Goal: Task Accomplishment & Management: Use online tool/utility

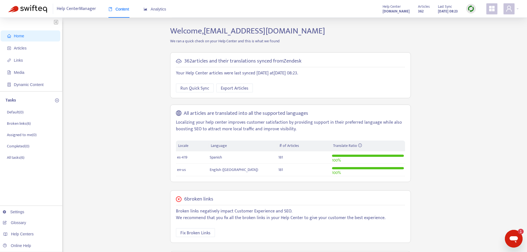
click at [470, 12] on div at bounding box center [471, 9] width 10 height 10
click at [475, 21] on link "Quick Sync" at bounding box center [481, 20] width 23 height 6
click at [15, 50] on span "Articles" at bounding box center [20, 48] width 13 height 4
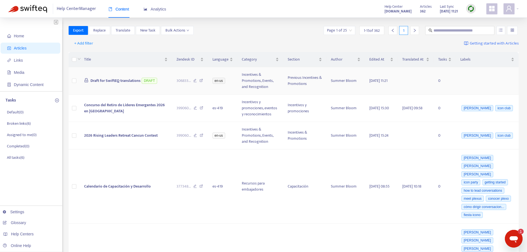
click at [103, 83] on span "Draft for SwiftEQ translations" at bounding box center [115, 80] width 50 height 6
click at [115, 82] on span "Draft for SwiftEQ translations" at bounding box center [115, 80] width 50 height 6
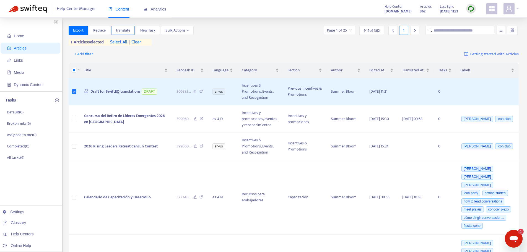
click at [131, 30] on button "Translate" at bounding box center [122, 30] width 23 height 9
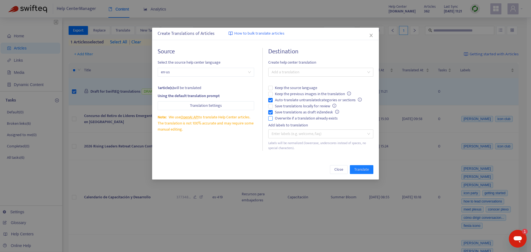
click at [305, 119] on span "Overwrite if a translation already exists" at bounding box center [306, 118] width 67 height 6
click at [296, 100] on span "Auto-translate untranslated categories or sections" at bounding box center [318, 100] width 91 height 6
click at [304, 70] on div at bounding box center [318, 72] width 97 height 7
click at [300, 93] on div "Spanish ( es-419 )" at bounding box center [321, 92] width 96 height 6
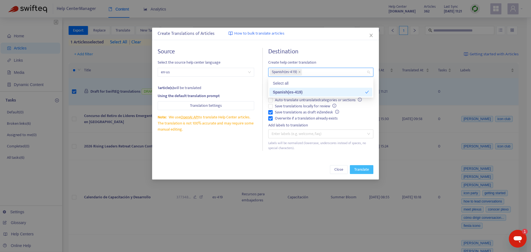
click at [367, 170] on span "Translate" at bounding box center [361, 169] width 15 height 6
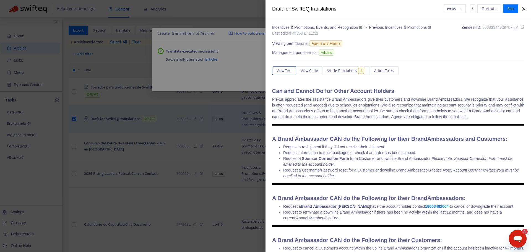
click at [522, 10] on icon "close" at bounding box center [523, 8] width 3 height 3
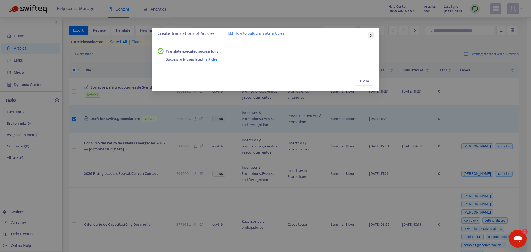
click at [371, 36] on icon "close" at bounding box center [370, 35] width 3 height 3
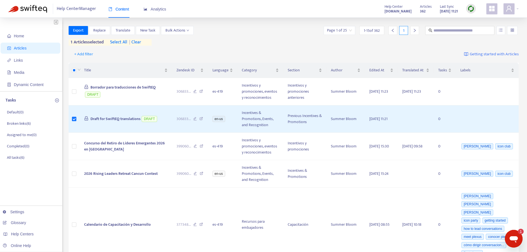
click at [469, 9] on img at bounding box center [470, 8] width 7 height 7
click at [476, 22] on link "Quick Sync" at bounding box center [481, 20] width 23 height 6
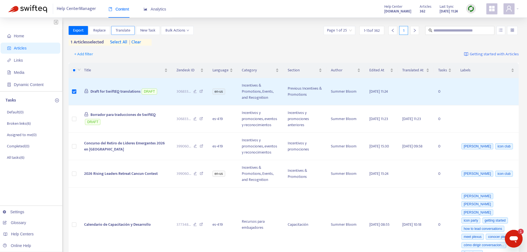
click at [124, 30] on span "Translate" at bounding box center [123, 30] width 15 height 6
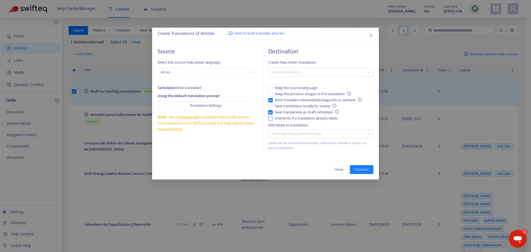
click at [295, 118] on span "Overwrite if a translation already exists" at bounding box center [306, 118] width 67 height 6
click at [292, 96] on span "Keep the previous images in the translation" at bounding box center [313, 94] width 80 height 6
click at [290, 99] on span "Auto-translate untranslated categories or sections" at bounding box center [318, 100] width 91 height 6
click at [291, 95] on span "Keep the previous images in the translation" at bounding box center [313, 94] width 80 height 6
click at [287, 137] on div "Enter labels (e.g. welcome, faq)" at bounding box center [320, 133] width 105 height 9
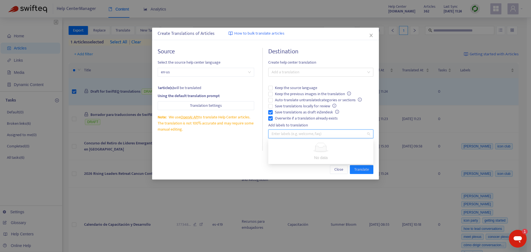
click at [299, 135] on div at bounding box center [318, 133] width 97 height 7
click at [371, 38] on div "Create Translations of Articles How to bulk translate articles" at bounding box center [265, 34] width 227 height 12
click at [368, 38] on div "Create Translations of Articles How to bulk translate articles" at bounding box center [265, 34] width 227 height 12
click at [369, 35] on icon "close" at bounding box center [371, 35] width 4 height 4
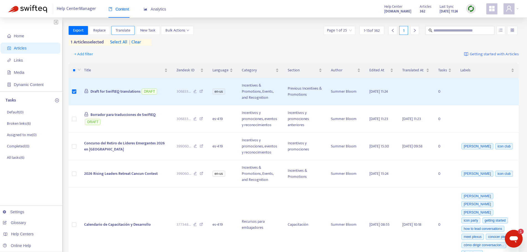
click at [128, 33] on span "Translate" at bounding box center [123, 30] width 15 height 6
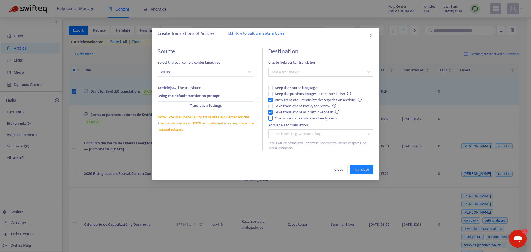
click at [293, 119] on span "Overwrite if a translation already exists" at bounding box center [306, 118] width 67 height 6
click at [282, 98] on span "Auto-translate untranslated categories or sections" at bounding box center [318, 100] width 91 height 6
click at [289, 73] on div at bounding box center [318, 72] width 97 height 7
click at [289, 89] on div "Spanish ( es-419 )" at bounding box center [321, 92] width 96 height 6
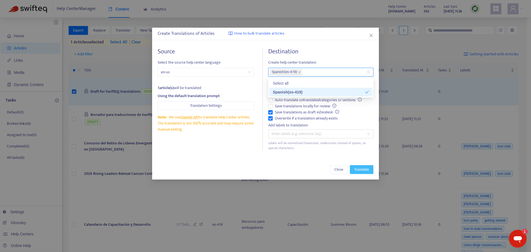
click at [366, 170] on span "Translate" at bounding box center [361, 169] width 15 height 6
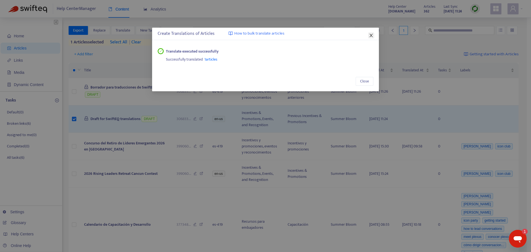
click at [371, 36] on icon "close" at bounding box center [371, 35] width 4 height 4
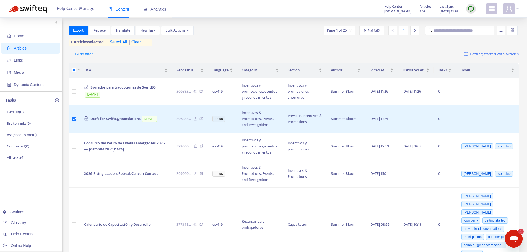
click at [474, 12] on div at bounding box center [471, 9] width 10 height 10
click at [477, 22] on link "Quick Sync" at bounding box center [481, 20] width 23 height 6
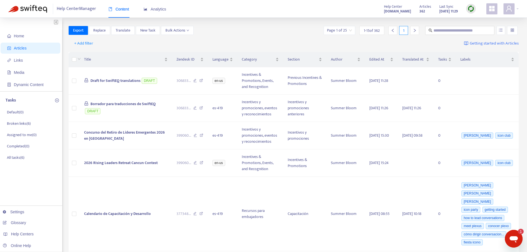
click at [474, 10] on div at bounding box center [471, 9] width 10 height 10
click at [482, 23] on link "Quick Sync" at bounding box center [481, 20] width 23 height 6
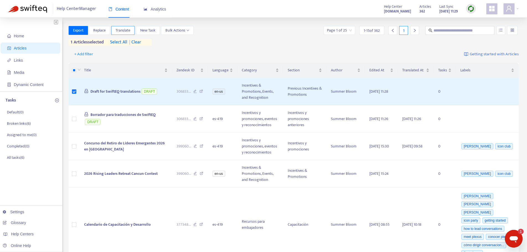
click at [131, 29] on button "Translate" at bounding box center [122, 30] width 23 height 9
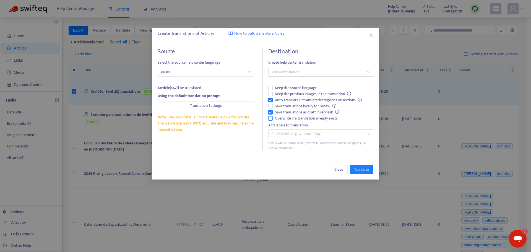
click at [278, 117] on span "Overwrite if a translation already exists" at bounding box center [306, 118] width 67 height 6
click at [279, 100] on span "Auto-translate untranslated categories or sections" at bounding box center [318, 100] width 91 height 6
click at [288, 75] on div at bounding box center [318, 72] width 97 height 7
click at [291, 92] on div "Spanish ( es-419 )" at bounding box center [321, 92] width 96 height 6
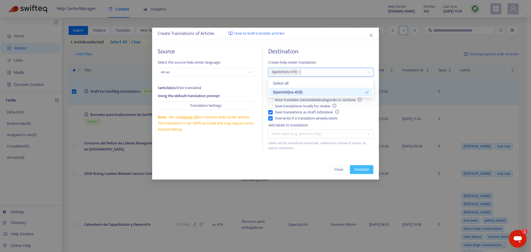
click at [355, 169] on span "Translate" at bounding box center [361, 169] width 15 height 6
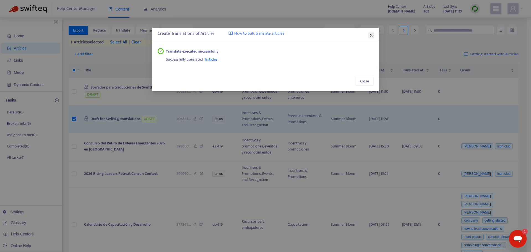
click at [373, 36] on icon "close" at bounding box center [371, 35] width 4 height 4
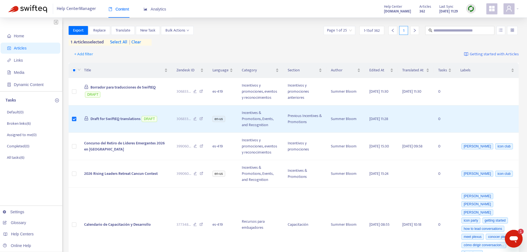
click at [470, 10] on img at bounding box center [470, 8] width 7 height 7
click at [479, 21] on link "Quick Sync" at bounding box center [481, 20] width 23 height 6
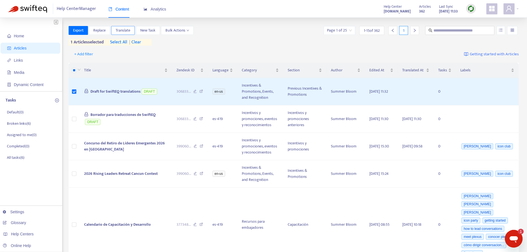
click at [122, 31] on span "Translate" at bounding box center [123, 30] width 15 height 6
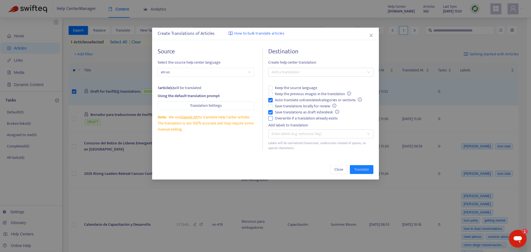
click at [303, 120] on span "Overwrite if a translation already exists" at bounding box center [306, 118] width 67 height 6
click at [293, 100] on span "Auto-translate untranslated categories or sections" at bounding box center [318, 100] width 91 height 6
click at [300, 72] on div at bounding box center [318, 72] width 97 height 7
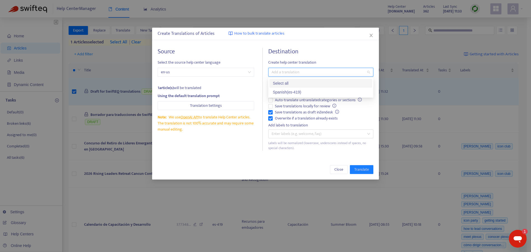
click at [298, 89] on div "Spanish ( es-419 )" at bounding box center [321, 92] width 96 height 6
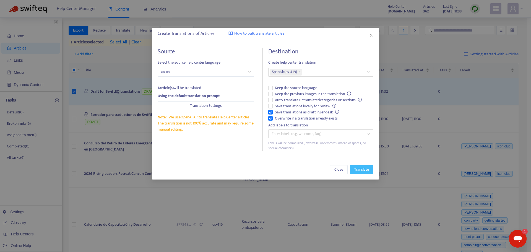
click at [361, 172] on span "Translate" at bounding box center [361, 169] width 15 height 6
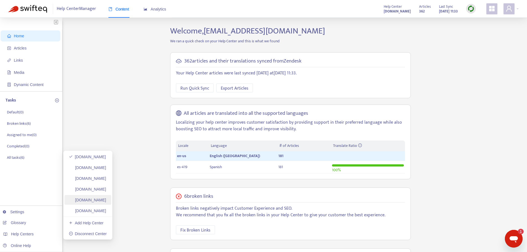
click at [91, 199] on link "[DOMAIN_NAME]" at bounding box center [87, 200] width 37 height 4
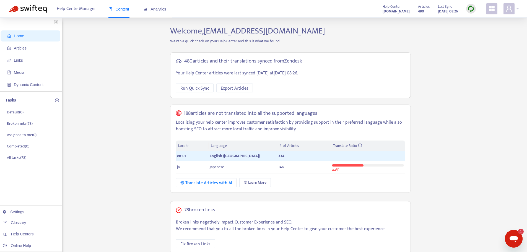
click at [470, 11] on img at bounding box center [470, 8] width 7 height 7
click at [472, 19] on link "Quick Sync" at bounding box center [481, 20] width 23 height 6
click at [36, 50] on span "Articles" at bounding box center [31, 48] width 49 height 11
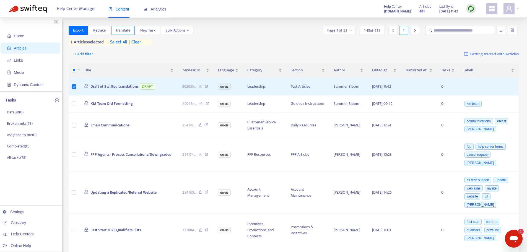
click at [132, 32] on button "Translate" at bounding box center [122, 30] width 23 height 9
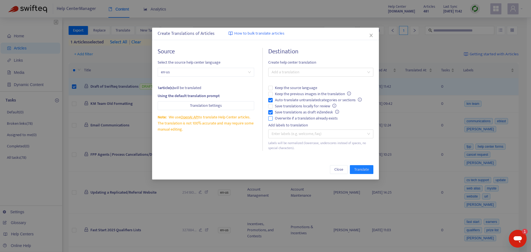
click at [294, 119] on span "Overwrite if a translation already exists" at bounding box center [306, 118] width 67 height 6
click at [289, 100] on span "Auto-translate untranslated categories or sections" at bounding box center [318, 100] width 91 height 6
click at [306, 73] on div at bounding box center [318, 72] width 97 height 7
click at [296, 90] on div "Japanese ( ja )" at bounding box center [321, 92] width 96 height 6
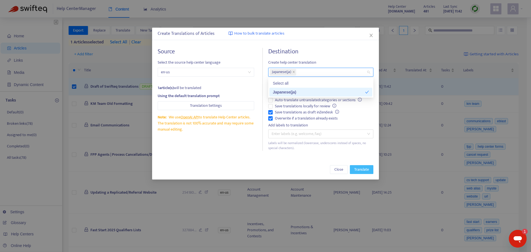
click at [353, 172] on button "Translate" at bounding box center [361, 169] width 23 height 9
